Goal: Task Accomplishment & Management: Manage account settings

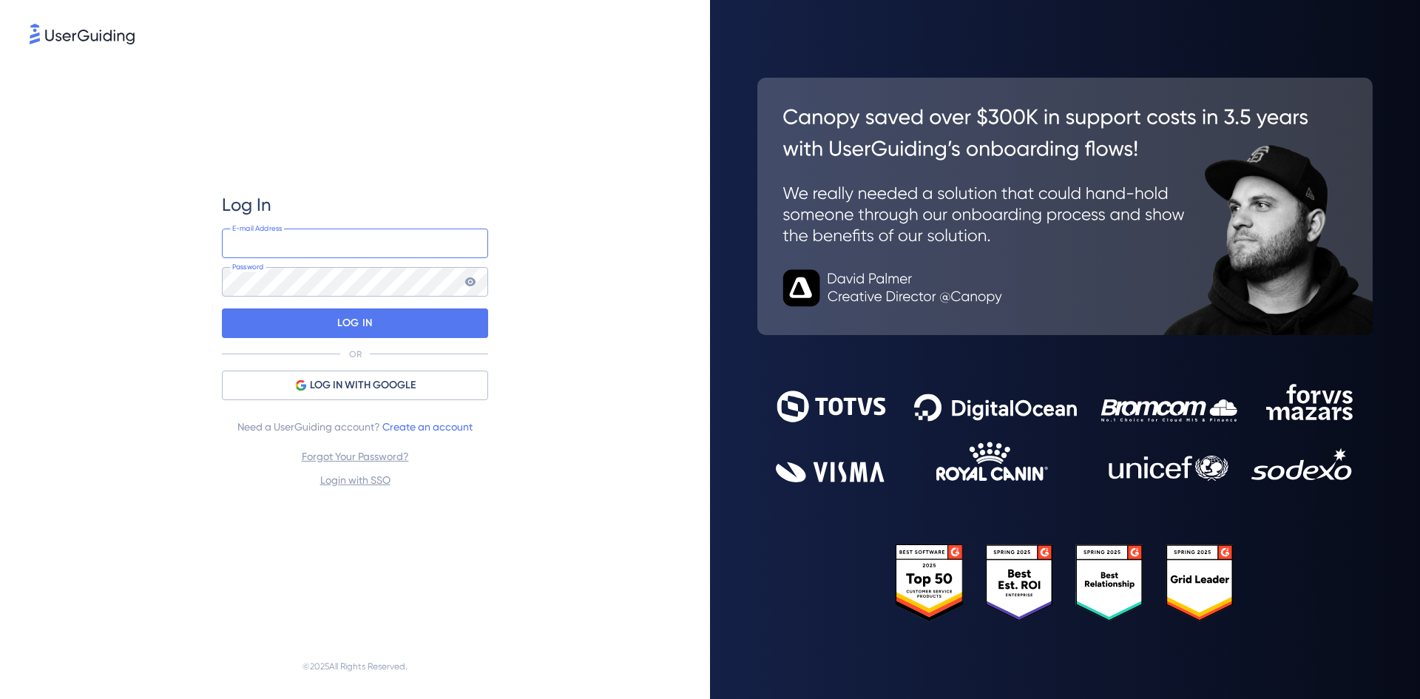
type input "[PERSON_NAME][EMAIL_ADDRESS][DOMAIN_NAME]"
click at [691, 87] on div "Log In [PERSON_NAME][EMAIL_ADDRESS][DOMAIN_NAME] E-mail Address Password LOG IN…" at bounding box center [355, 349] width 710 height 699
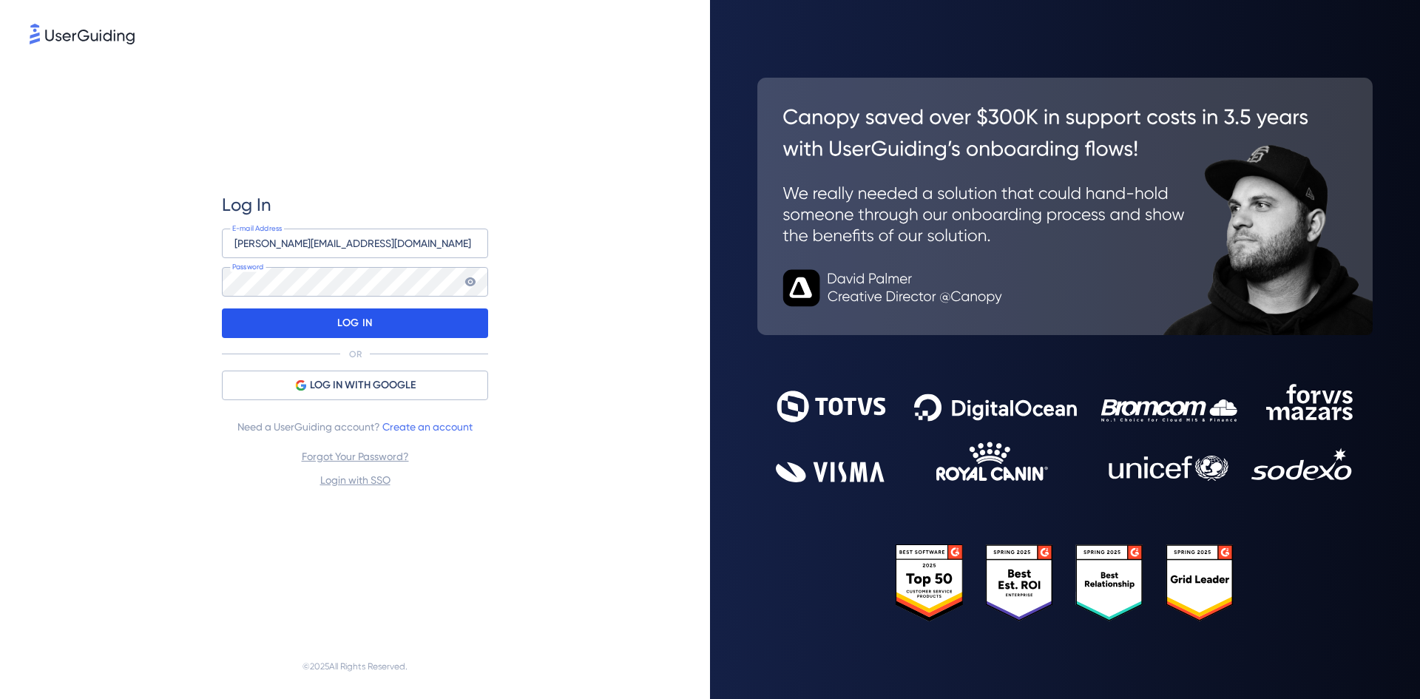
click at [421, 323] on div "LOG IN" at bounding box center [355, 323] width 266 height 30
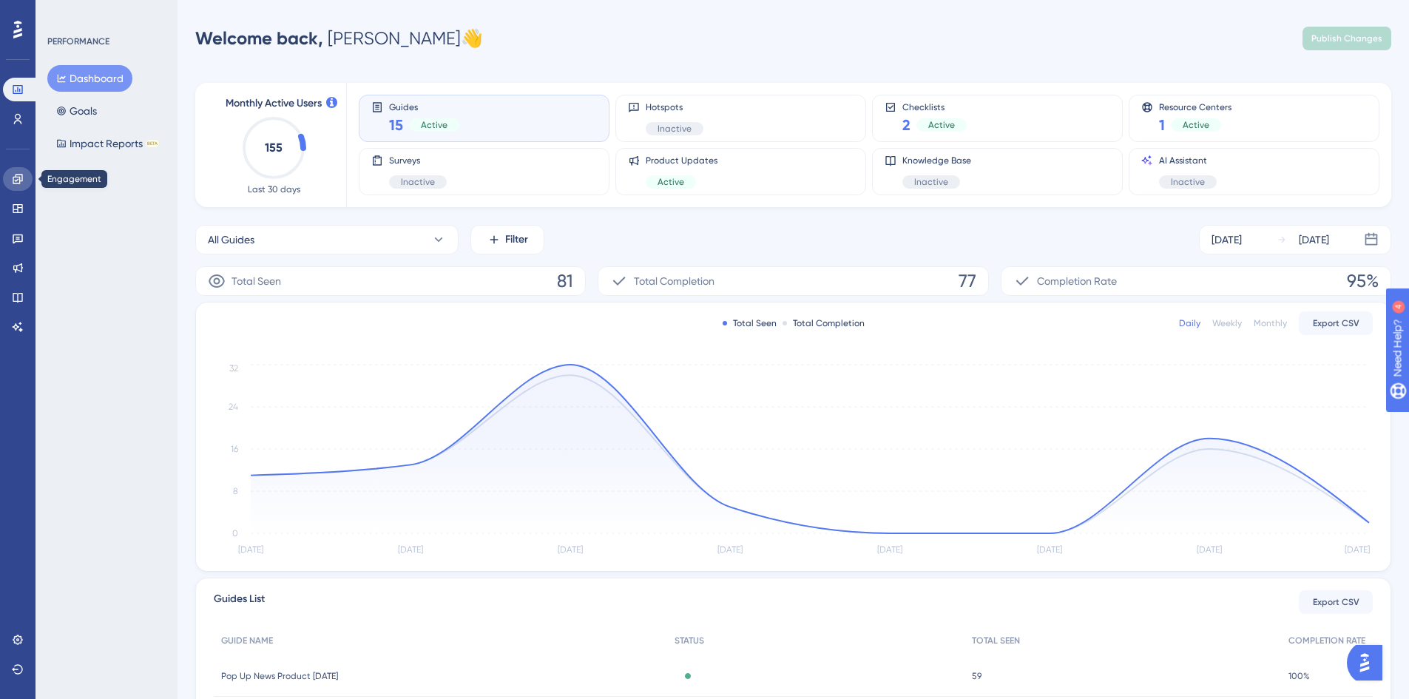
click at [13, 186] on link at bounding box center [18, 179] width 30 height 24
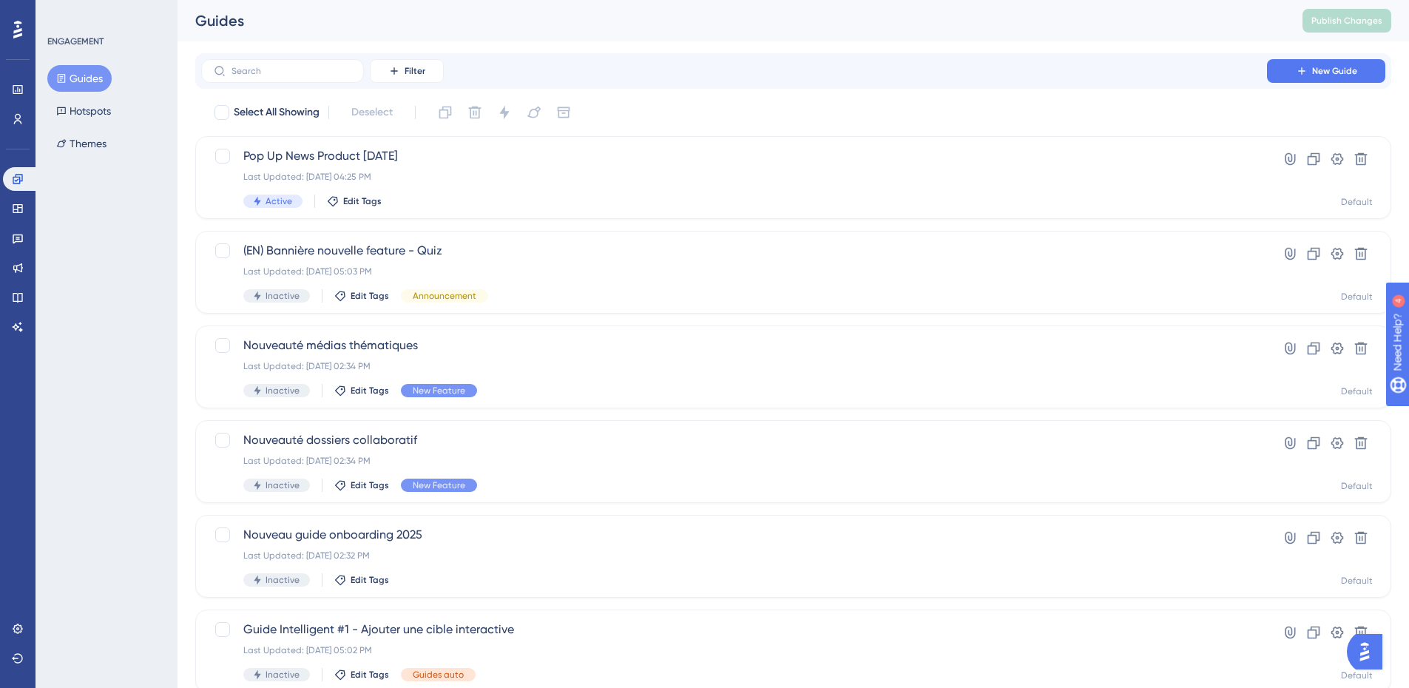
click at [855, 101] on div "Select All Showing Deselect" at bounding box center [802, 113] width 1178 height 24
click at [544, 177] on div "Last Updated: [DATE] 04:25 PM" at bounding box center [733, 177] width 981 height 12
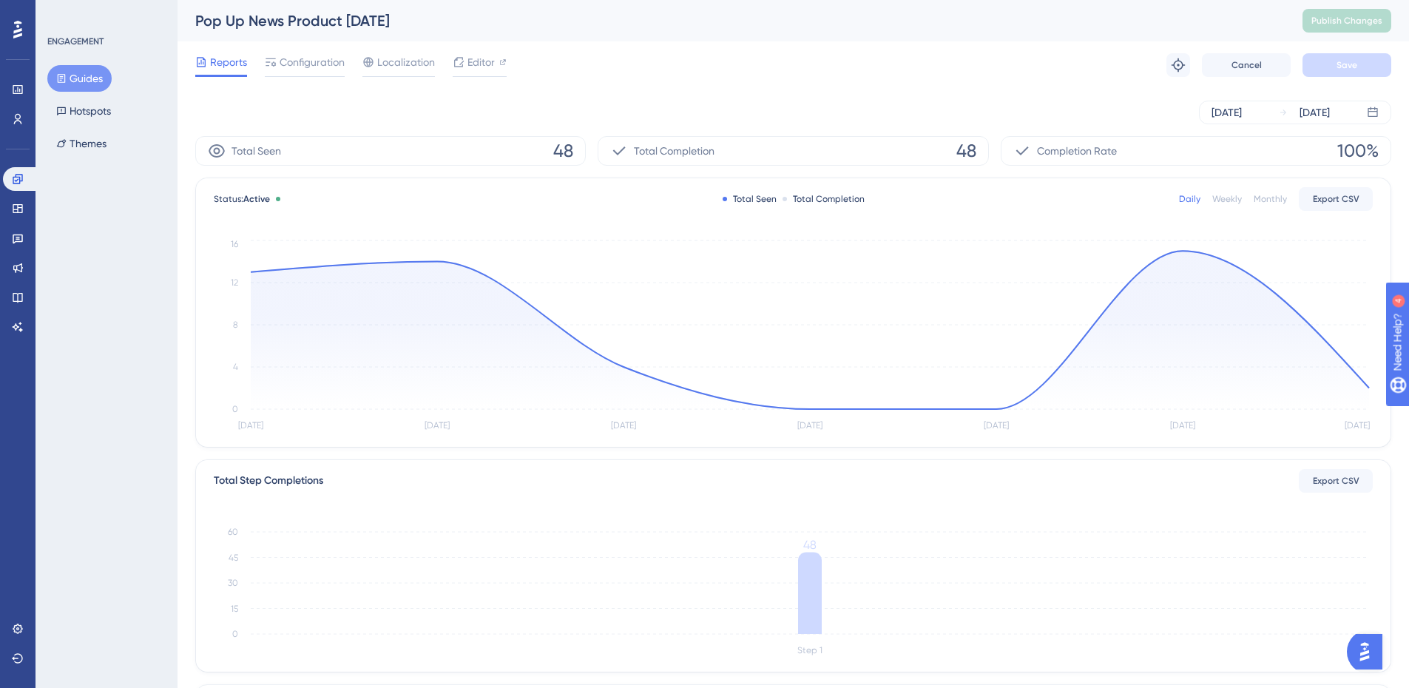
click at [296, 52] on div "Reports Configuration Localization Editor Troubleshoot Cancel Save" at bounding box center [793, 64] width 1196 height 47
click at [302, 59] on span "Configuration" at bounding box center [311, 62] width 65 height 18
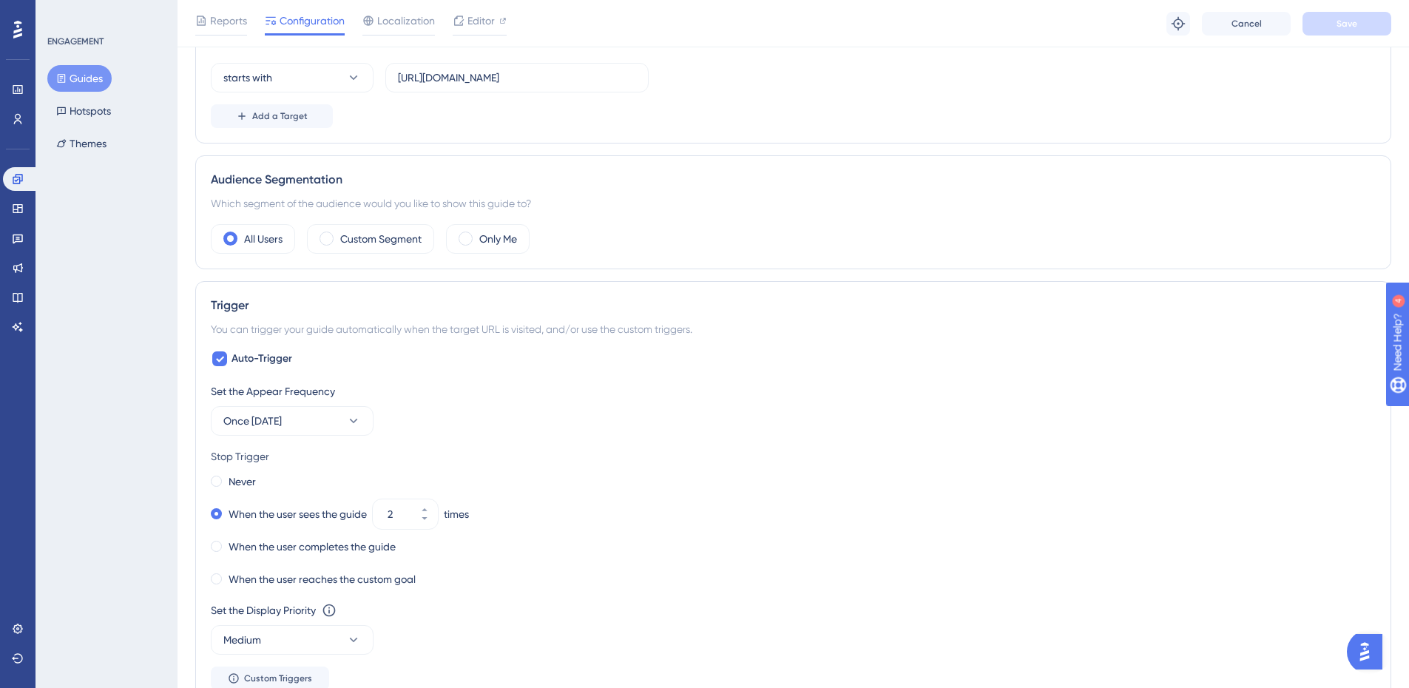
scroll to position [518, 0]
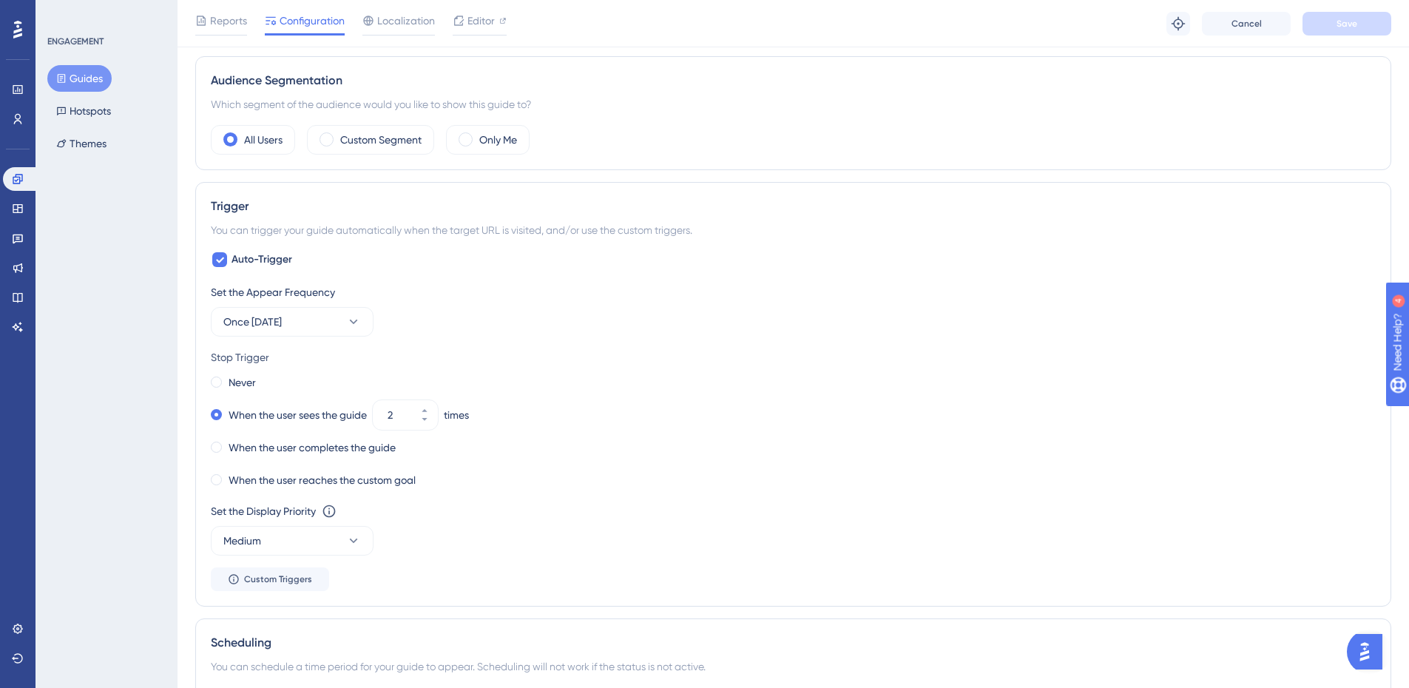
click at [93, 277] on div "ENGAGEMENT Guides Hotspots Themes" at bounding box center [106, 344] width 142 height 688
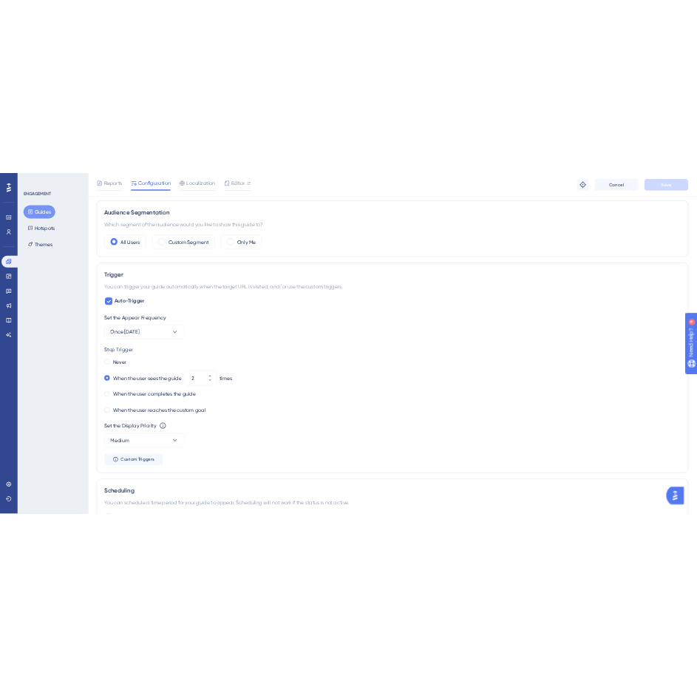
scroll to position [0, 0]
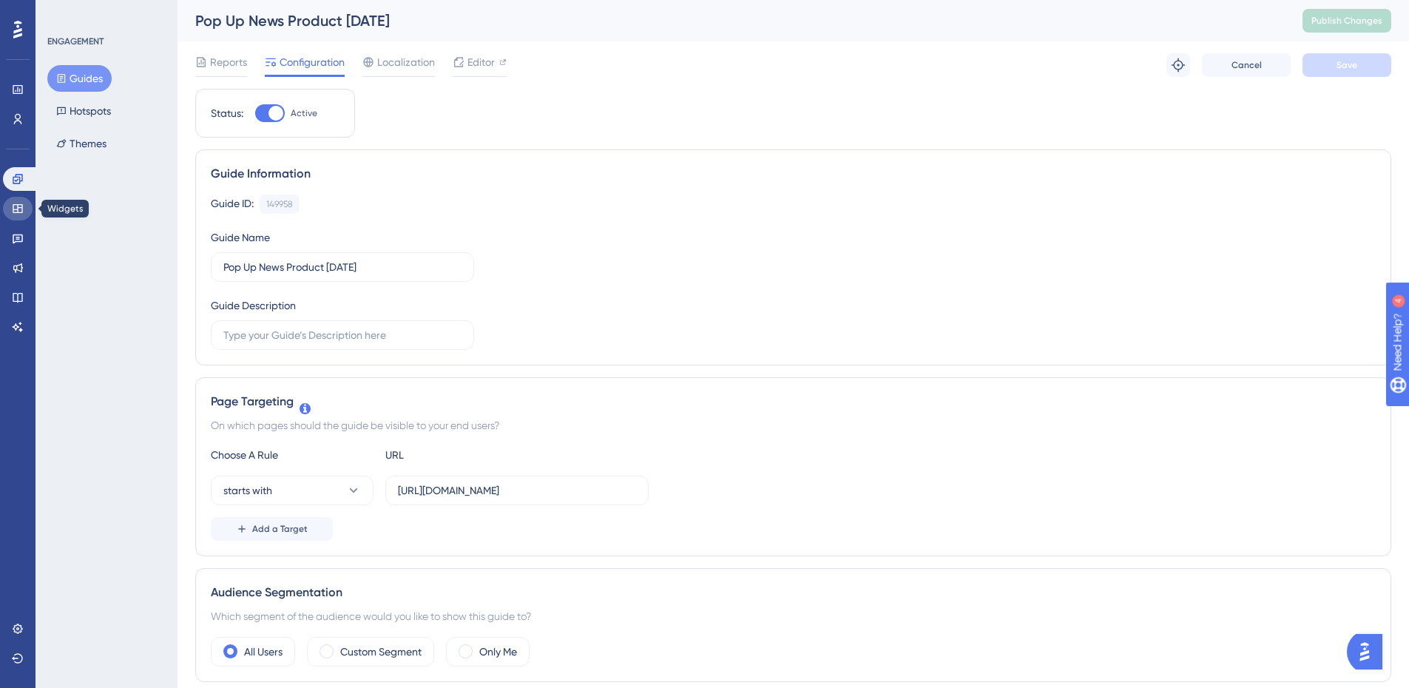
click at [20, 203] on icon at bounding box center [18, 209] width 12 height 12
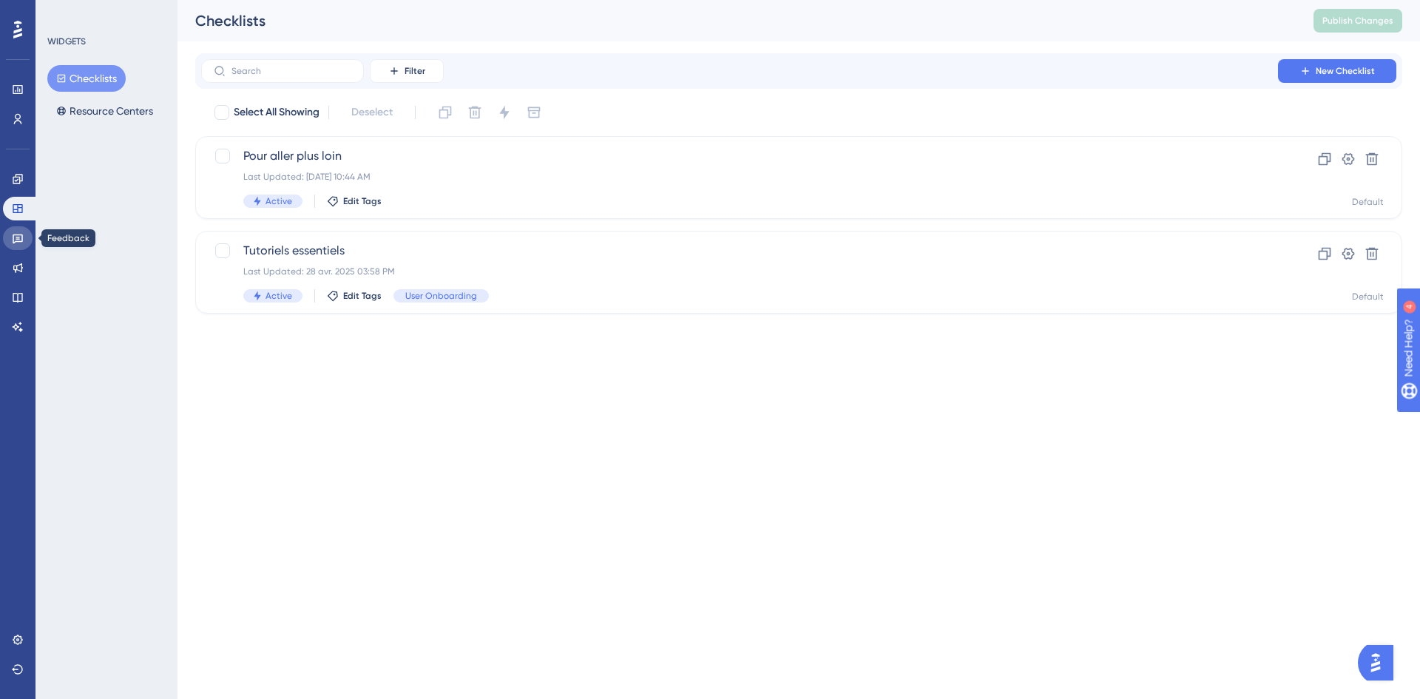
click at [23, 242] on icon at bounding box center [18, 238] width 12 height 12
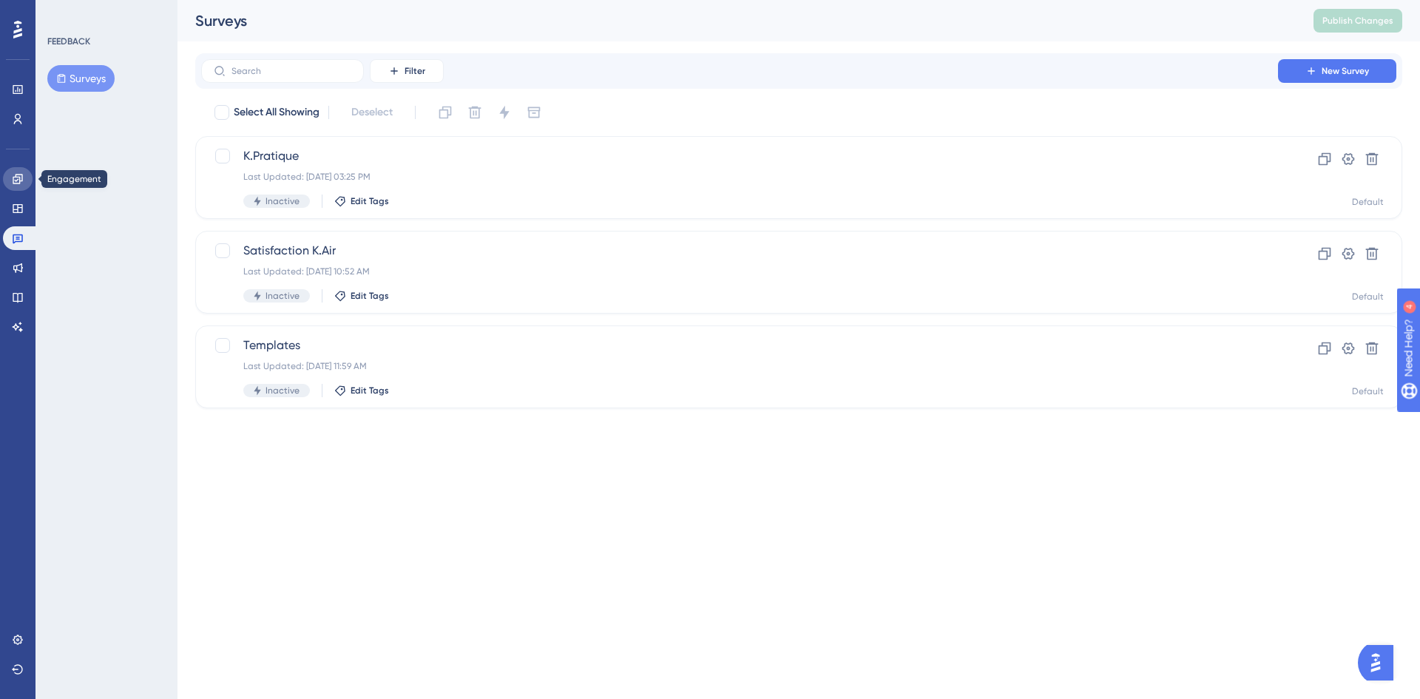
click at [19, 172] on link at bounding box center [18, 179] width 30 height 24
